Goal: Information Seeking & Learning: Find specific fact

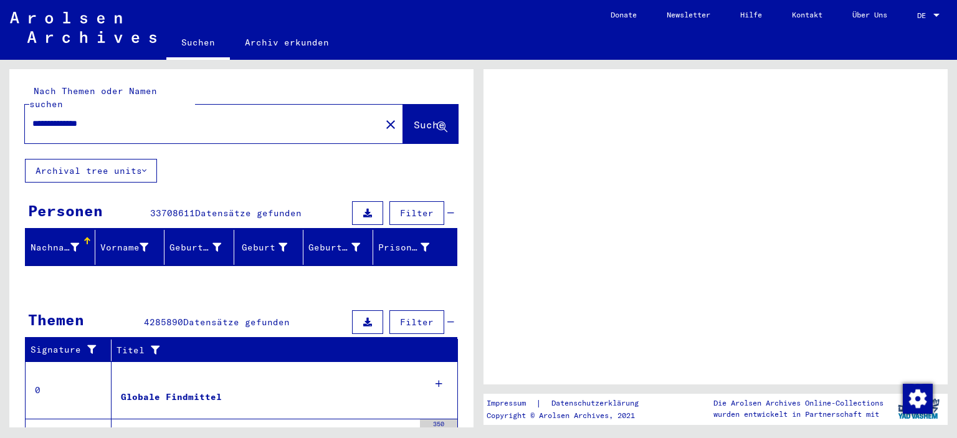
click at [126, 117] on input "**********" at bounding box center [202, 123] width 341 height 13
type input "**********"
click at [423, 105] on button "Suche" at bounding box center [430, 124] width 55 height 39
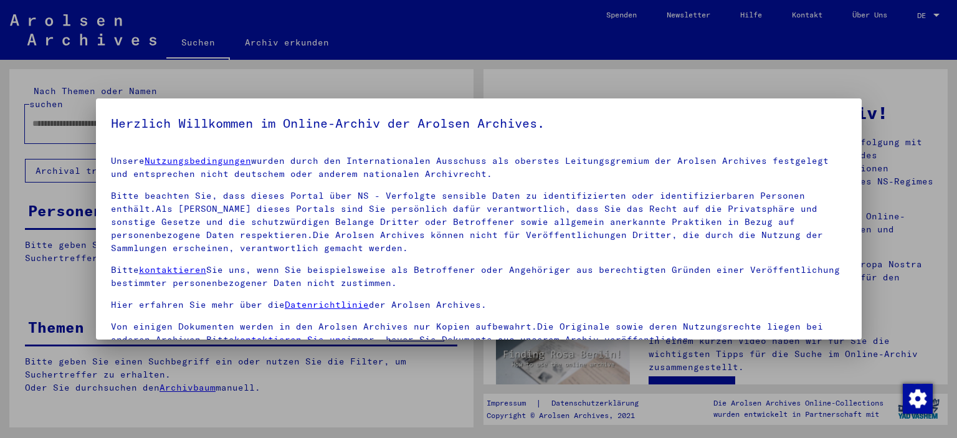
type input "**********"
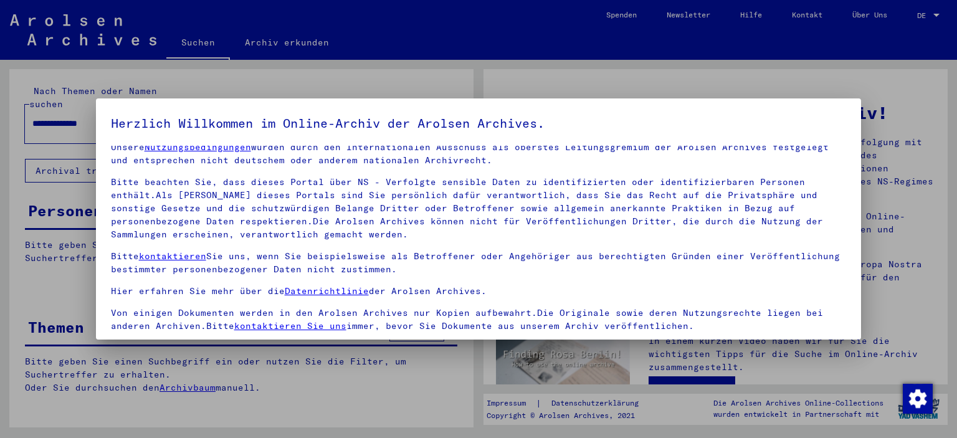
scroll to position [106, 0]
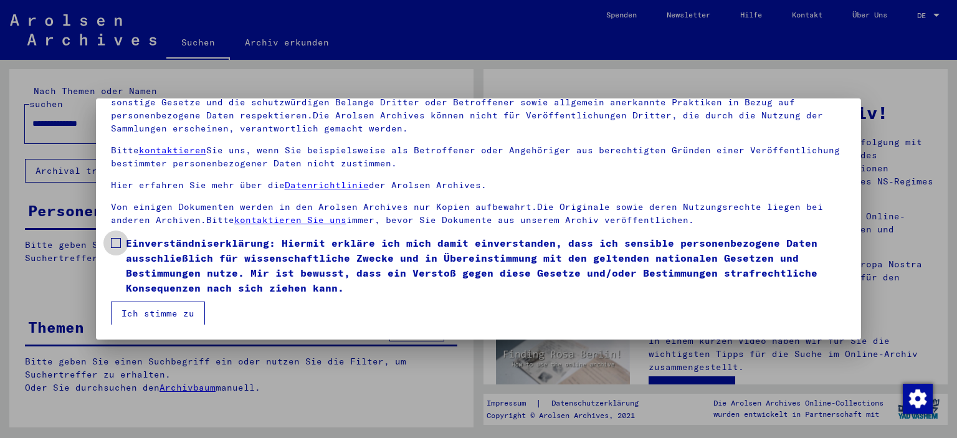
click at [118, 245] on span at bounding box center [116, 243] width 10 height 10
click at [146, 313] on button "Ich stimme zu" at bounding box center [158, 313] width 94 height 24
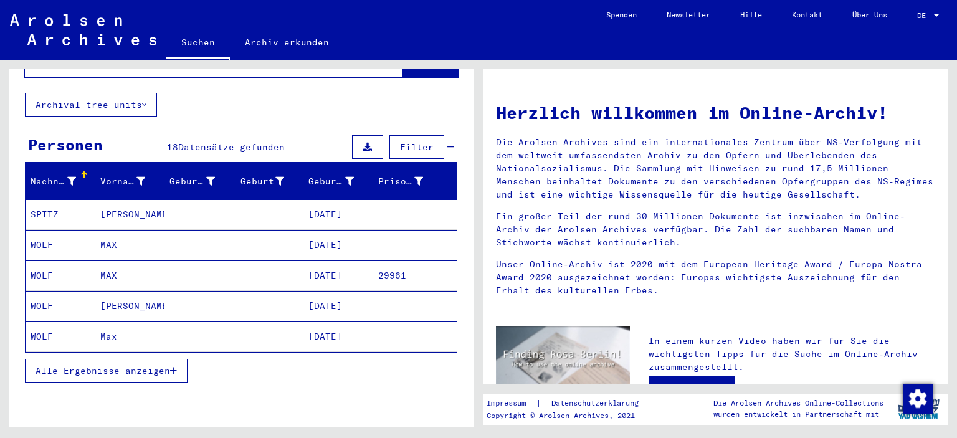
scroll to position [86, 0]
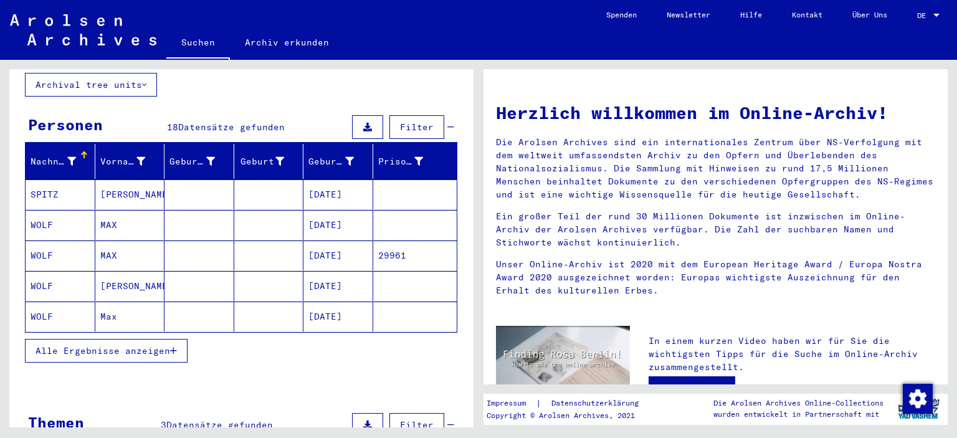
click at [167, 345] on span "Alle Ergebnisse anzeigen" at bounding box center [102, 350] width 135 height 11
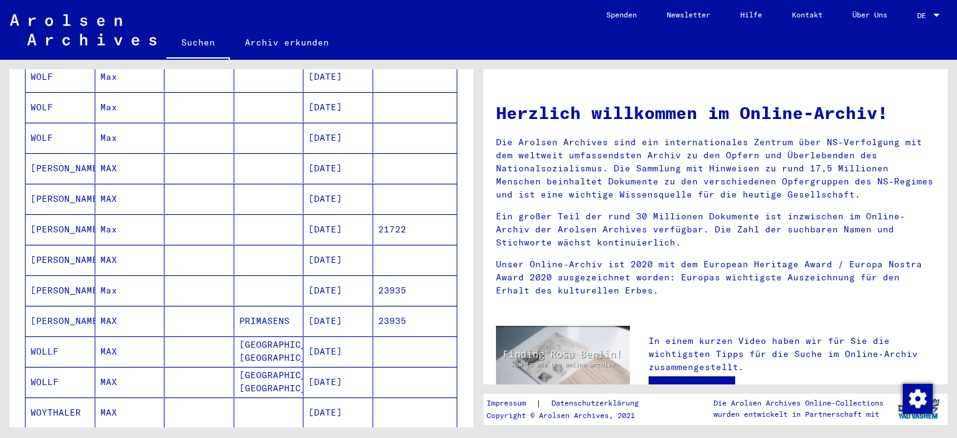
scroll to position [326, 0]
click at [336, 247] on mat-cell "[DATE]" at bounding box center [338, 259] width 70 height 30
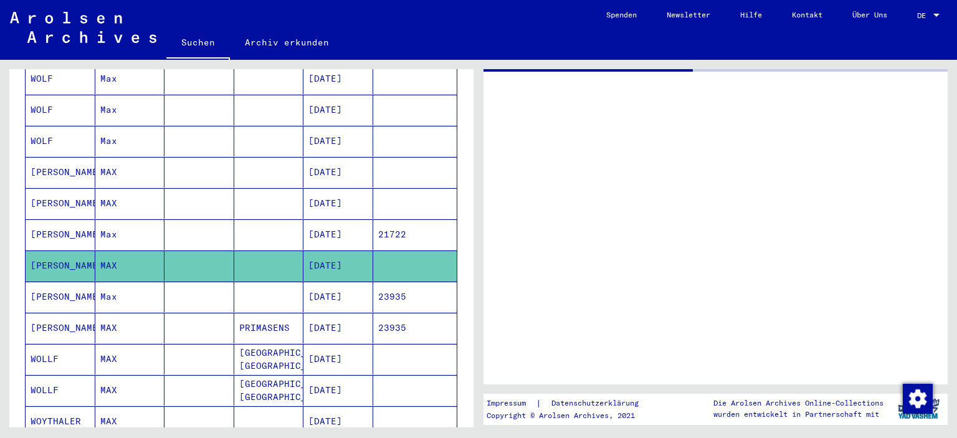
scroll to position [328, 0]
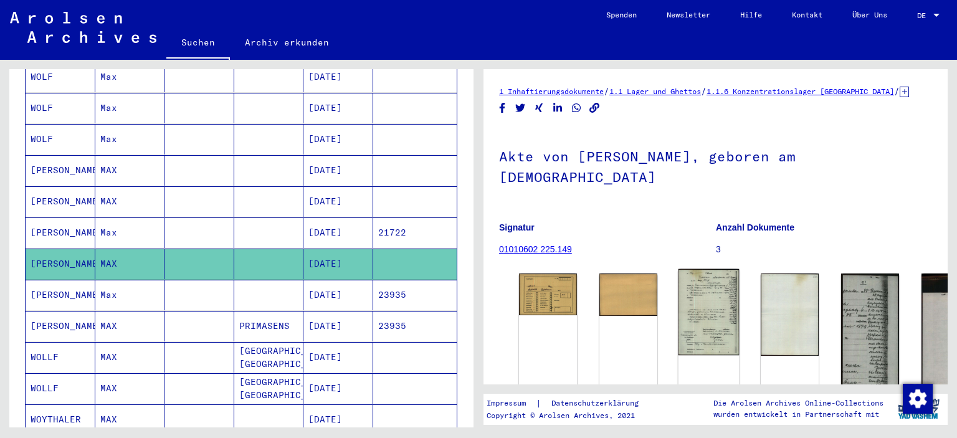
click at [683, 289] on img at bounding box center [708, 312] width 61 height 87
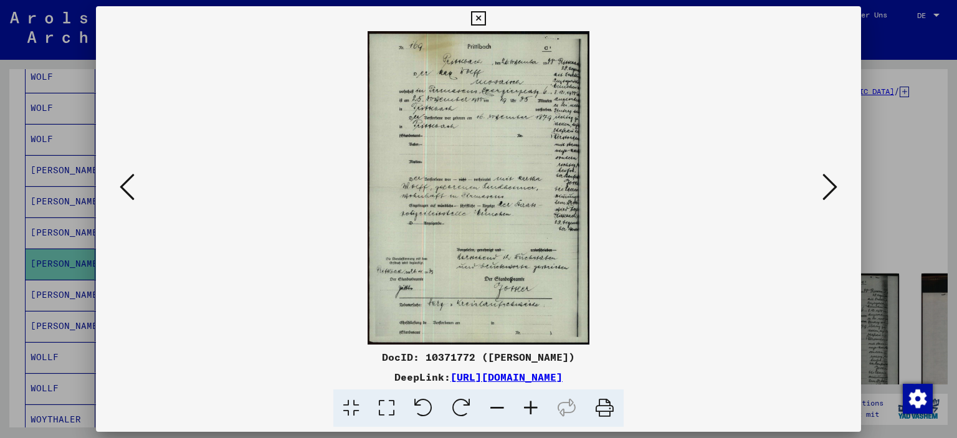
click at [557, 233] on img at bounding box center [478, 187] width 681 height 313
click at [496, 220] on img at bounding box center [478, 187] width 681 height 313
click at [531, 406] on icon at bounding box center [531, 408] width 34 height 38
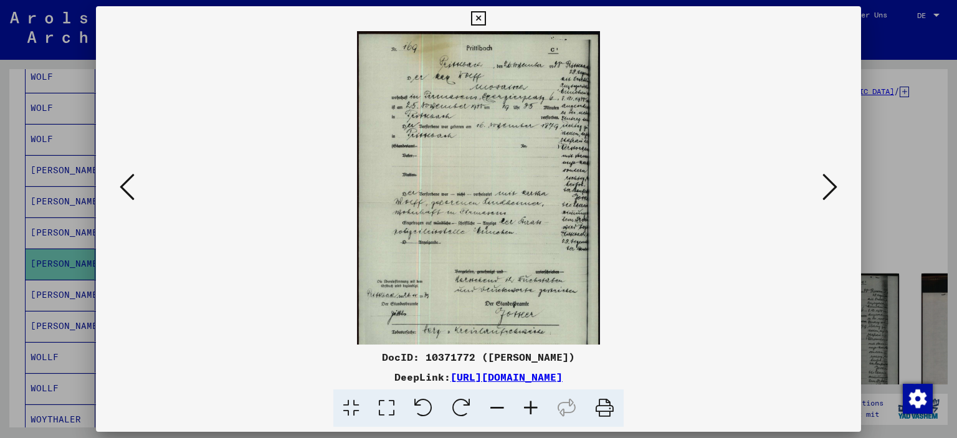
click at [485, 14] on icon at bounding box center [478, 18] width 14 height 15
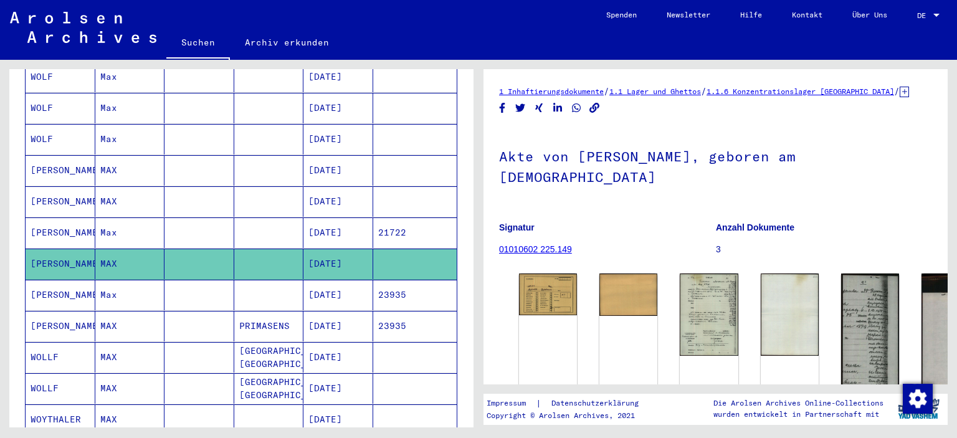
click at [321, 280] on mat-cell "[DATE]" at bounding box center [338, 295] width 70 height 31
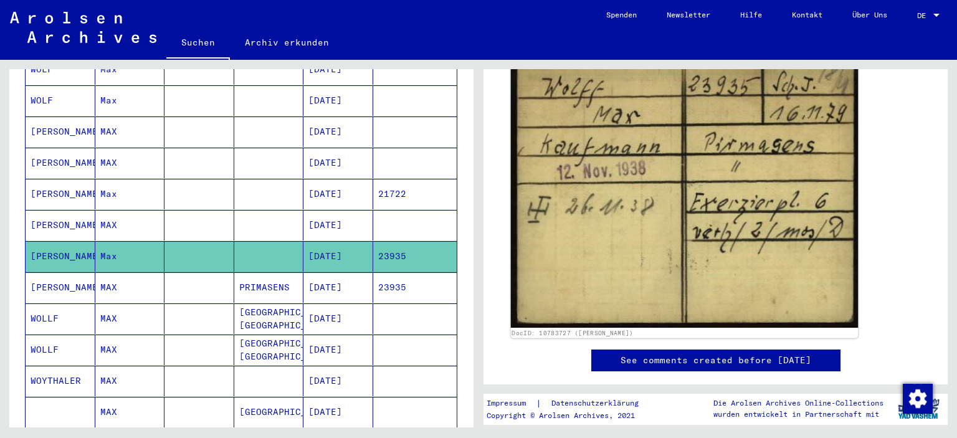
scroll to position [55, 0]
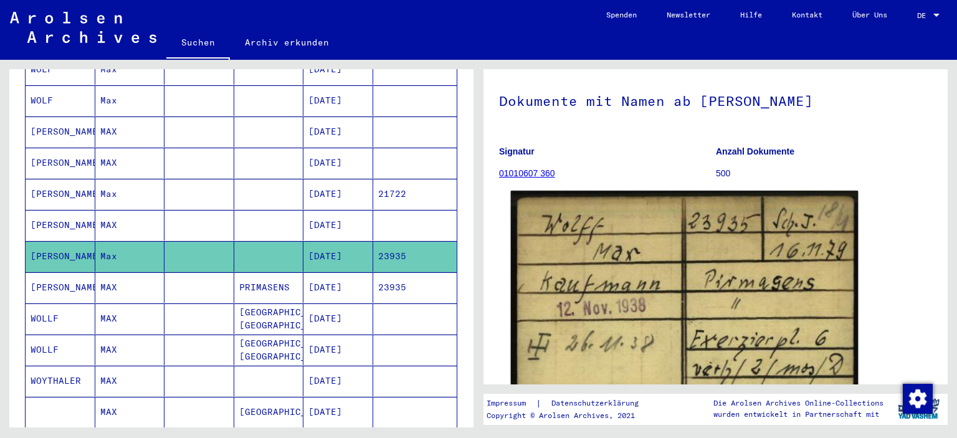
click at [638, 262] on img at bounding box center [684, 328] width 347 height 274
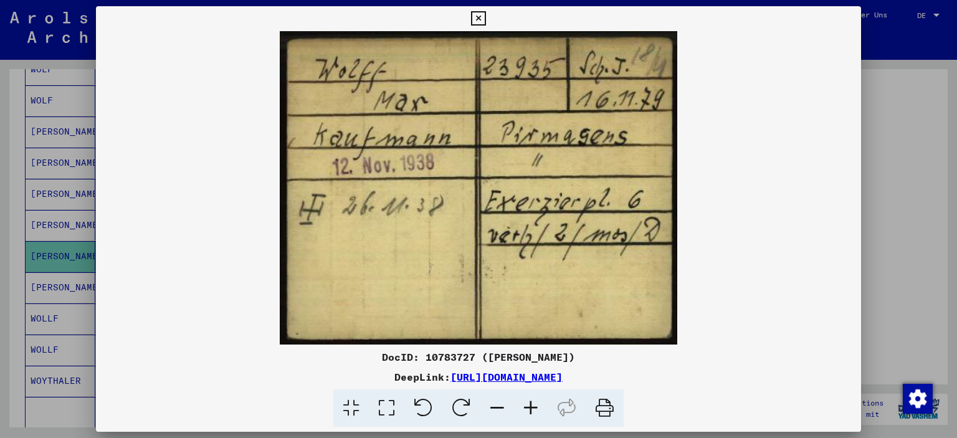
click at [534, 402] on icon at bounding box center [531, 408] width 34 height 38
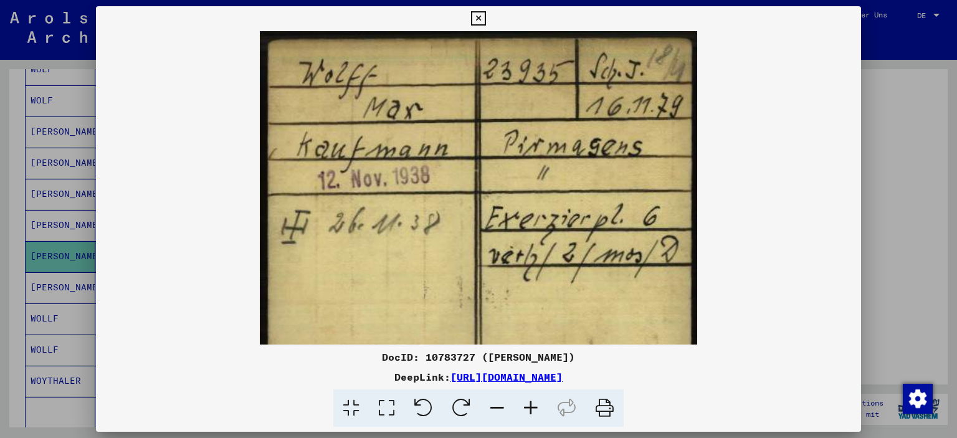
click at [485, 21] on icon at bounding box center [478, 18] width 14 height 15
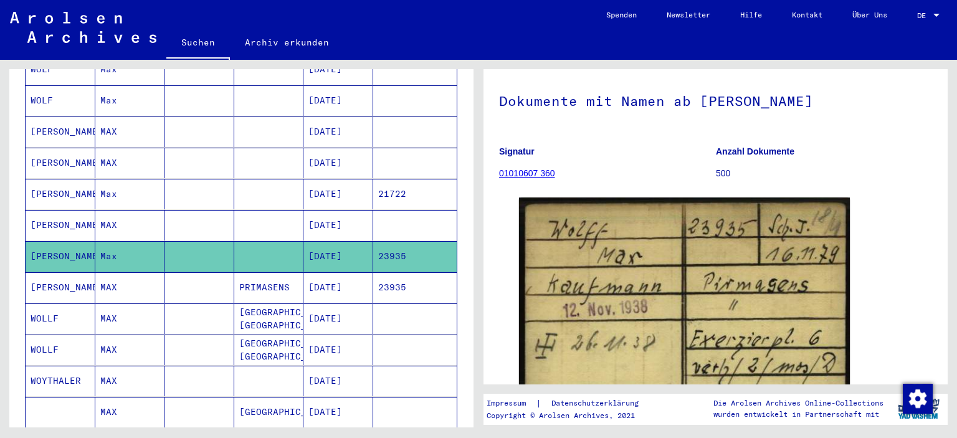
click at [402, 274] on mat-cell "23935" at bounding box center [415, 287] width 84 height 31
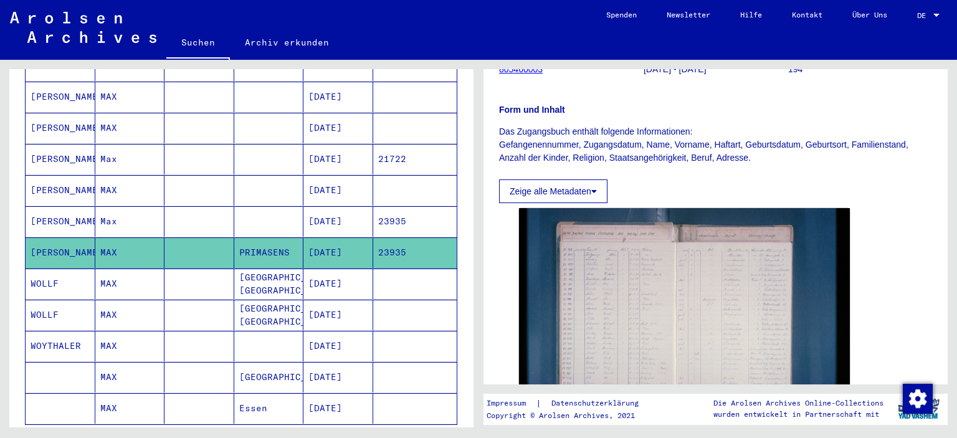
scroll to position [158, 0]
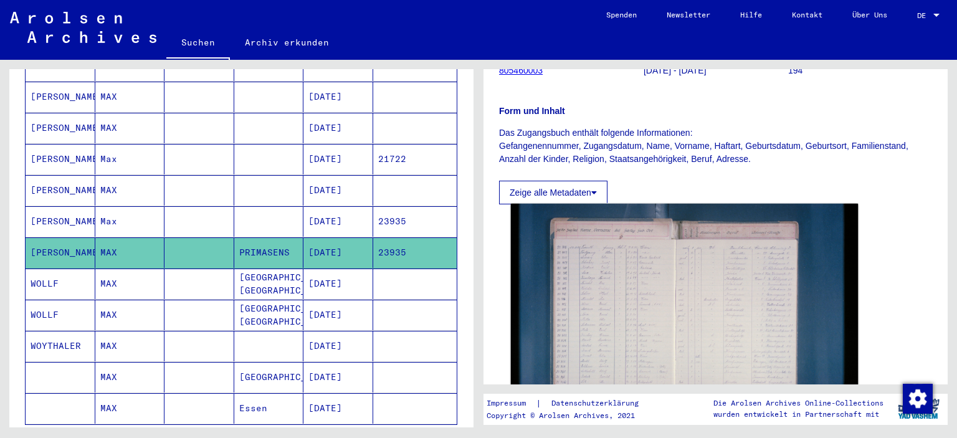
click at [593, 255] on img at bounding box center [684, 320] width 347 height 232
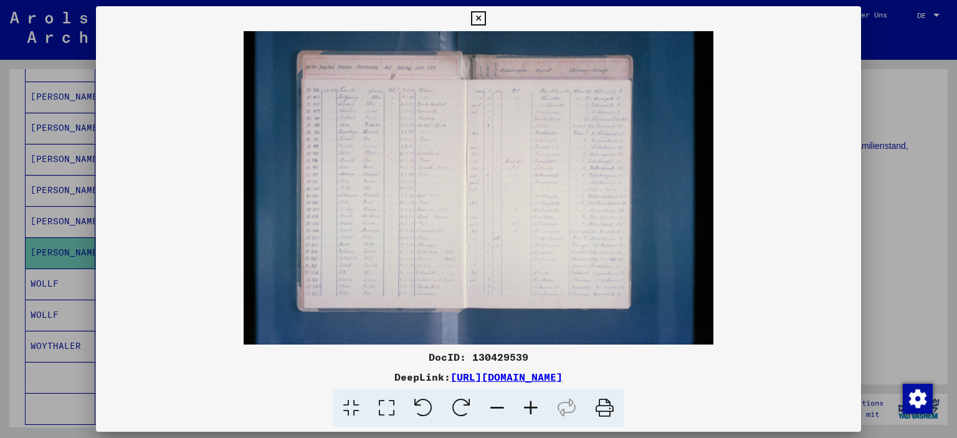
click at [485, 14] on icon at bounding box center [478, 18] width 14 height 15
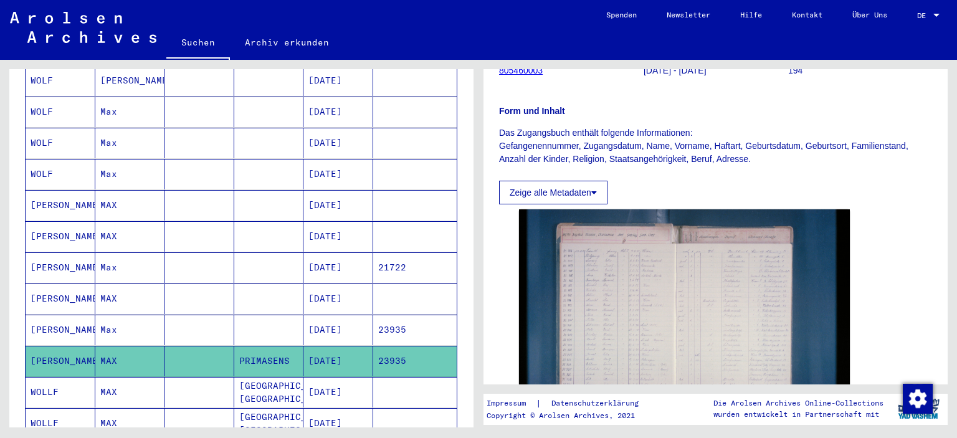
scroll to position [69, 0]
